Goal: Task Accomplishment & Management: Use online tool/utility

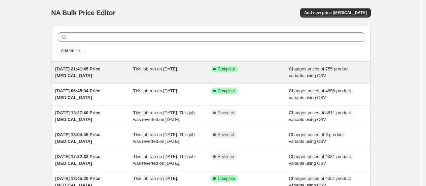
click at [249, 72] on div "Success Complete Complete" at bounding box center [245, 69] width 68 height 7
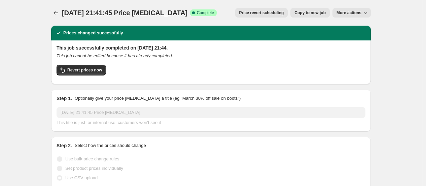
click at [272, 14] on span "Price revert scheduling" at bounding box center [262, 12] width 45 height 5
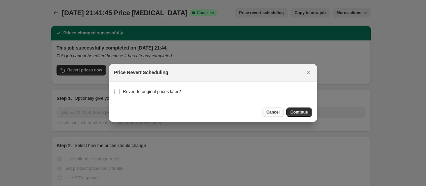
click at [273, 113] on span "Cancel" at bounding box center [273, 111] width 13 height 5
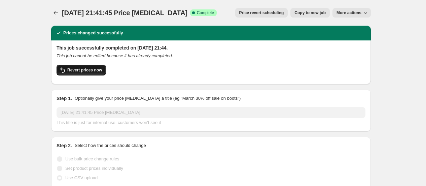
click at [87, 71] on span "Revert prices now" at bounding box center [84, 69] width 35 height 5
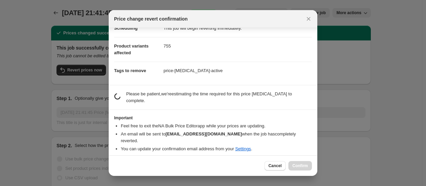
scroll to position [19, 0]
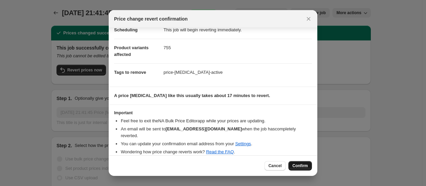
click at [303, 168] on span "Confirm" at bounding box center [300, 165] width 15 height 5
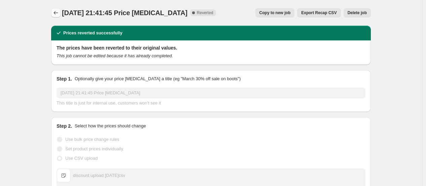
click at [59, 14] on icon "Price change jobs" at bounding box center [56, 12] width 7 height 7
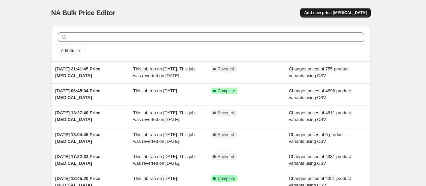
click at [334, 12] on span "Add new price [MEDICAL_DATA]" at bounding box center [336, 12] width 63 height 5
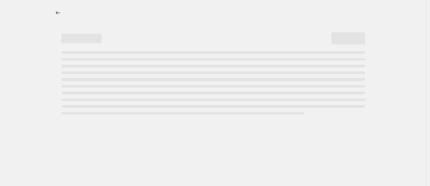
select select "percentage"
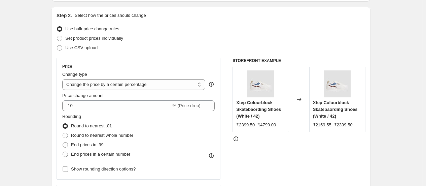
scroll to position [37, 0]
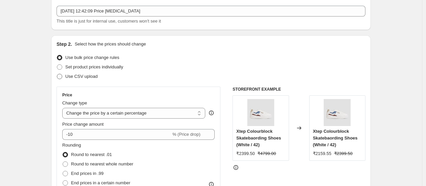
click at [89, 76] on span "Use CSV upload" at bounding box center [81, 76] width 32 height 5
click at [57, 74] on input "Use CSV upload" at bounding box center [57, 74] width 0 height 0
radio input "true"
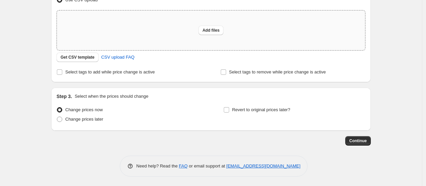
scroll to position [115, 0]
click at [90, 58] on span "Get CSV template" at bounding box center [78, 56] width 34 height 5
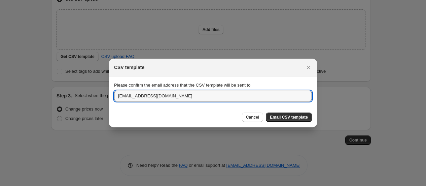
drag, startPoint x: 185, startPoint y: 95, endPoint x: 76, endPoint y: 93, distance: 109.5
click at [76, 186] on div "CSV template Please confirm the email address that the CSV template will be sen…" at bounding box center [213, 186] width 426 height 0
type input "[PERSON_NAME][EMAIL_ADDRESS][DOMAIN_NAME]"
click at [293, 116] on span "Email CSV template" at bounding box center [289, 117] width 38 height 5
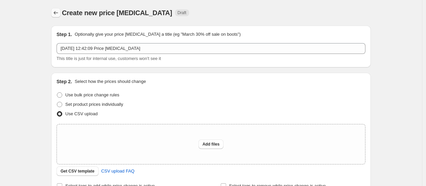
click at [57, 14] on icon "Price change jobs" at bounding box center [56, 12] width 7 height 7
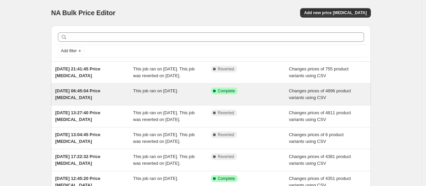
click at [252, 94] on div "Success Complete Complete" at bounding box center [245, 91] width 68 height 7
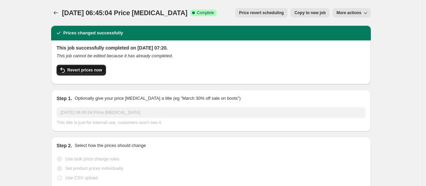
click at [96, 67] on span "Revert prices now" at bounding box center [84, 69] width 35 height 5
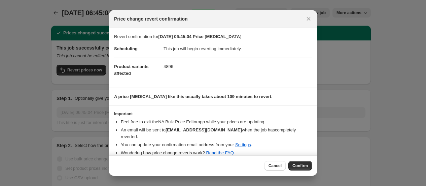
scroll to position [1, 0]
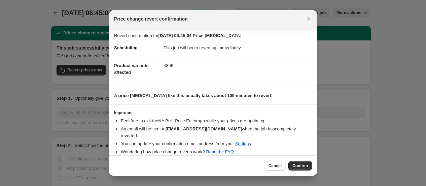
click at [296, 167] on span "Confirm" at bounding box center [300, 165] width 15 height 5
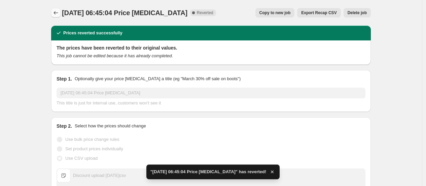
click at [56, 13] on icon "Price change jobs" at bounding box center [56, 12] width 4 height 3
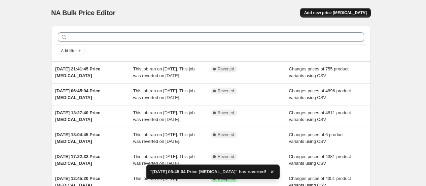
click at [346, 11] on span "Add new price [MEDICAL_DATA]" at bounding box center [336, 12] width 63 height 5
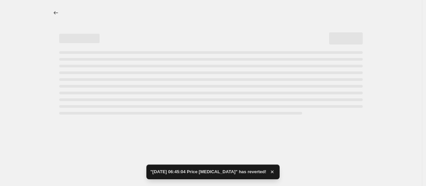
select select "percentage"
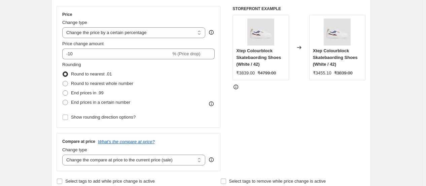
scroll to position [75, 0]
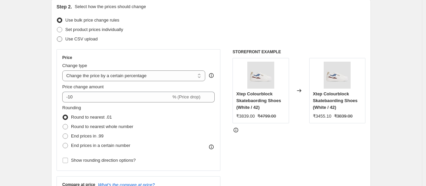
click at [86, 38] on span "Use CSV upload" at bounding box center [81, 38] width 32 height 5
click at [57, 37] on input "Use CSV upload" at bounding box center [57, 36] width 0 height 0
radio input "true"
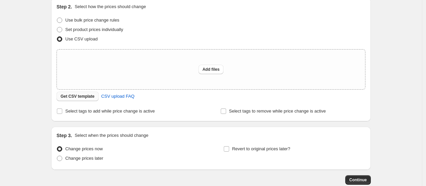
click at [76, 98] on span "Get CSV template" at bounding box center [78, 96] width 34 height 5
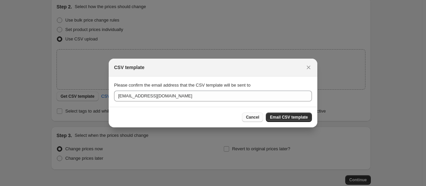
click at [251, 122] on button "Cancel" at bounding box center [252, 117] width 21 height 9
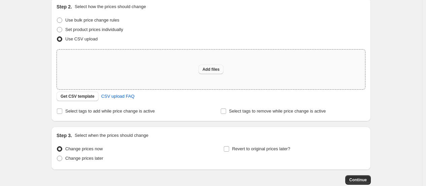
click at [210, 68] on span "Add files" at bounding box center [211, 69] width 17 height 5
click at [214, 68] on span "Add files" at bounding box center [211, 69] width 17 height 5
type input "C:\fakepath\price change [DATE]csv"
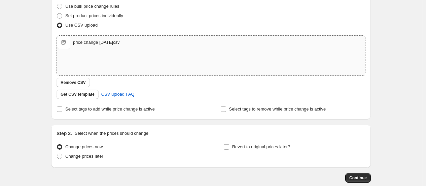
scroll to position [126, 0]
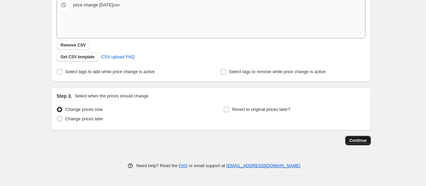
click at [371, 140] on button "Continue" at bounding box center [359, 140] width 26 height 9
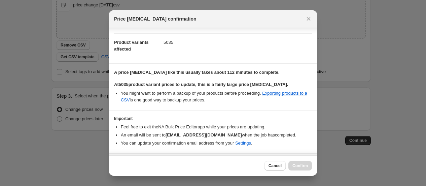
scroll to position [42, 0]
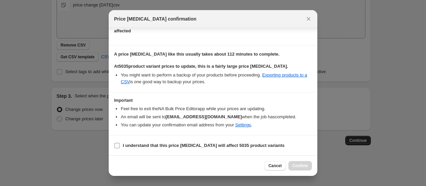
click at [171, 145] on b "I understand that this price [MEDICAL_DATA] will affect 5035 product variants" at bounding box center [204, 145] width 162 height 5
click at [120, 145] on input "I understand that this price [MEDICAL_DATA] will affect 5035 product variants" at bounding box center [117, 145] width 5 height 5
checkbox input "true"
click at [300, 167] on span "Confirm" at bounding box center [300, 165] width 15 height 5
